Goal: Transaction & Acquisition: Download file/media

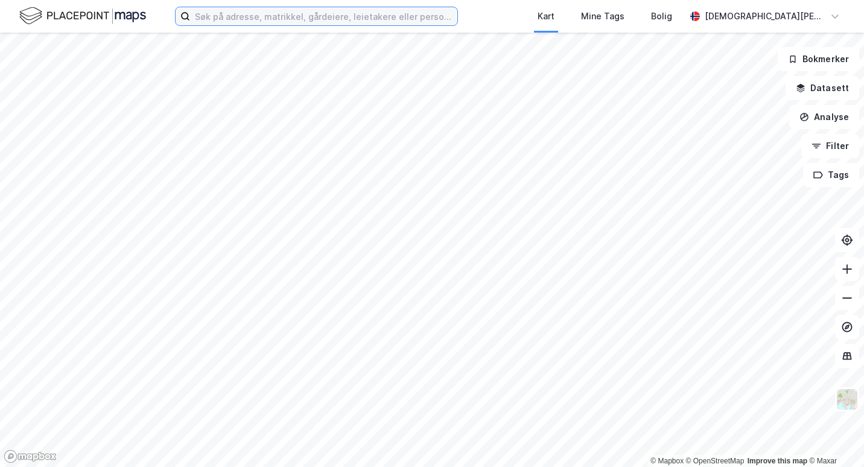
click at [382, 18] on input at bounding box center [323, 16] width 267 height 18
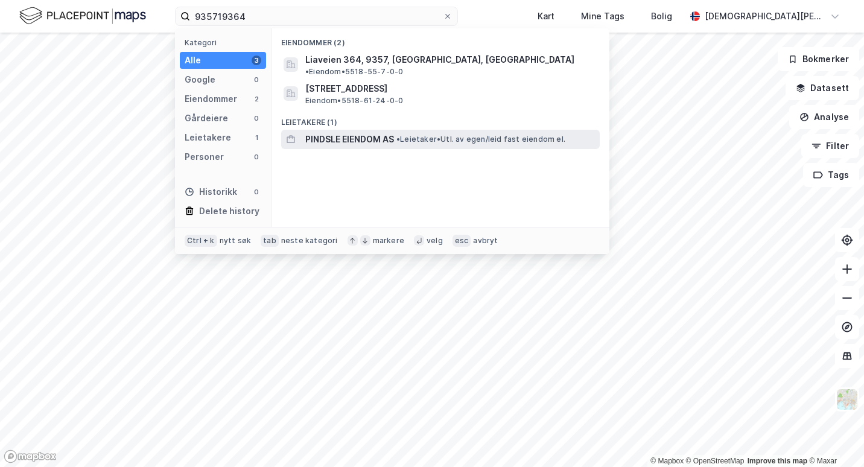
click at [363, 132] on span "PINDSLE EIENDOM AS" at bounding box center [349, 139] width 89 height 14
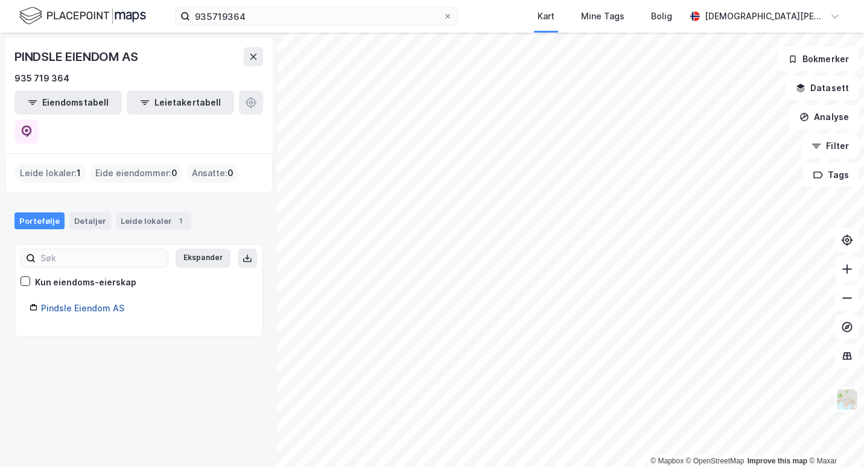
click at [72, 303] on link "Pindsle Eiendom AS" at bounding box center [82, 308] width 83 height 10
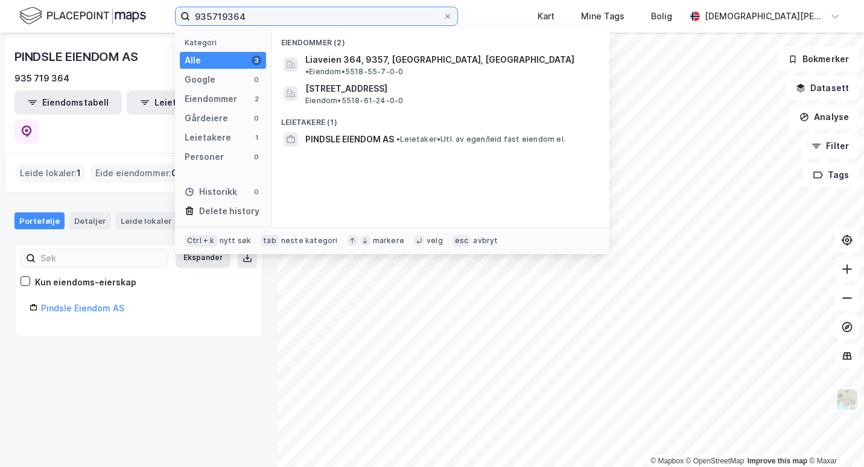
click at [344, 13] on input "935719364" at bounding box center [316, 16] width 253 height 18
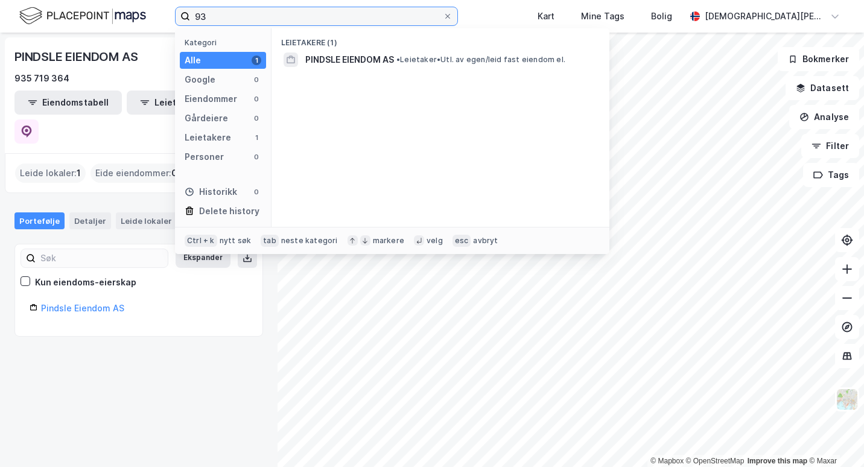
type input "9"
type input "967394254"
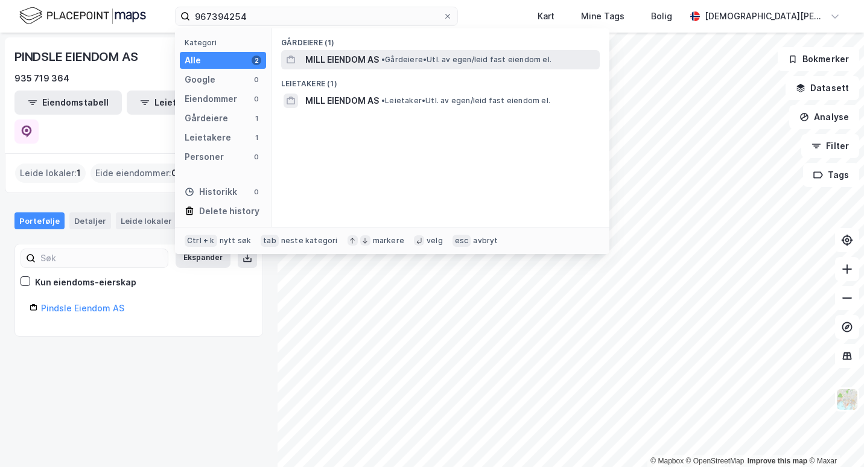
click at [334, 60] on span "MILL EIENDOM AS" at bounding box center [342, 60] width 74 height 14
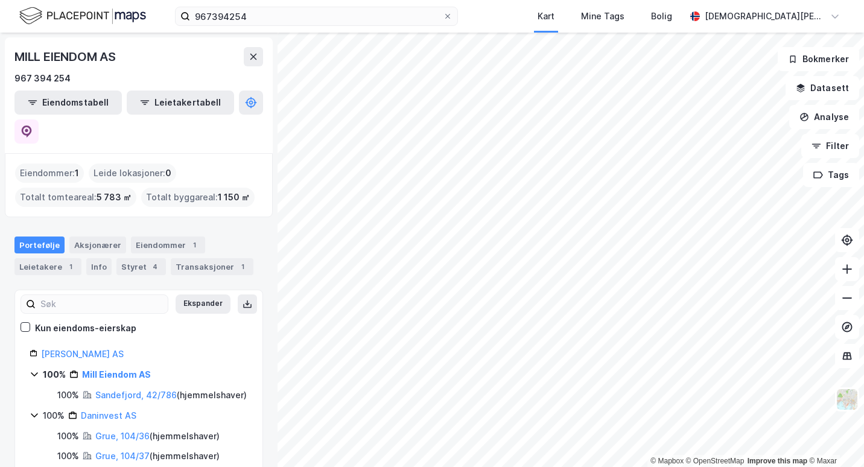
click at [56, 164] on div "Eiendommer : 1" at bounding box center [49, 173] width 69 height 19
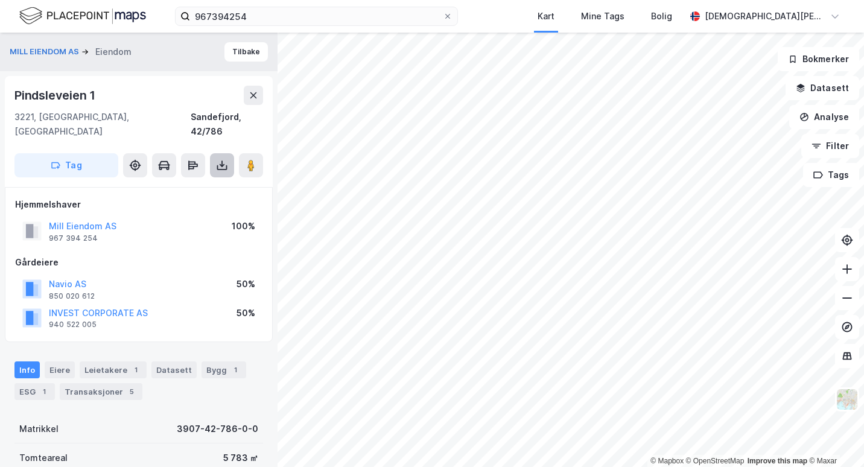
click at [213, 153] on button at bounding box center [222, 165] width 24 height 24
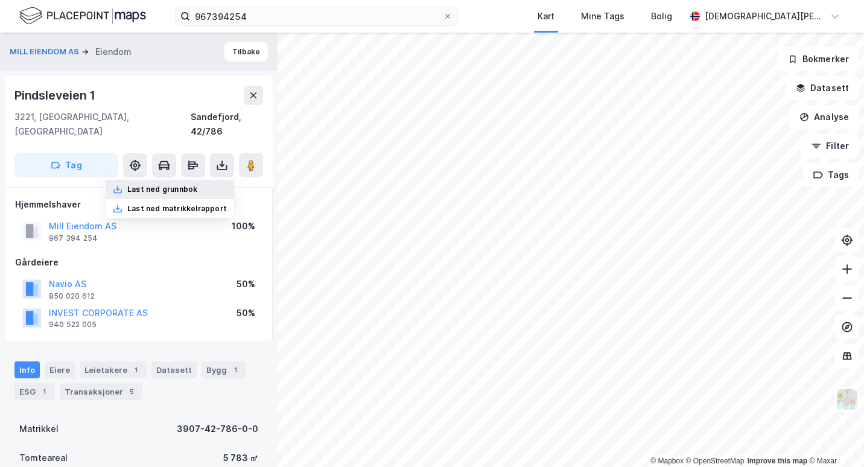
click at [191, 185] on div "Last ned grunnbok" at bounding box center [162, 190] width 70 height 10
